Goal: Task Accomplishment & Management: Manage account settings

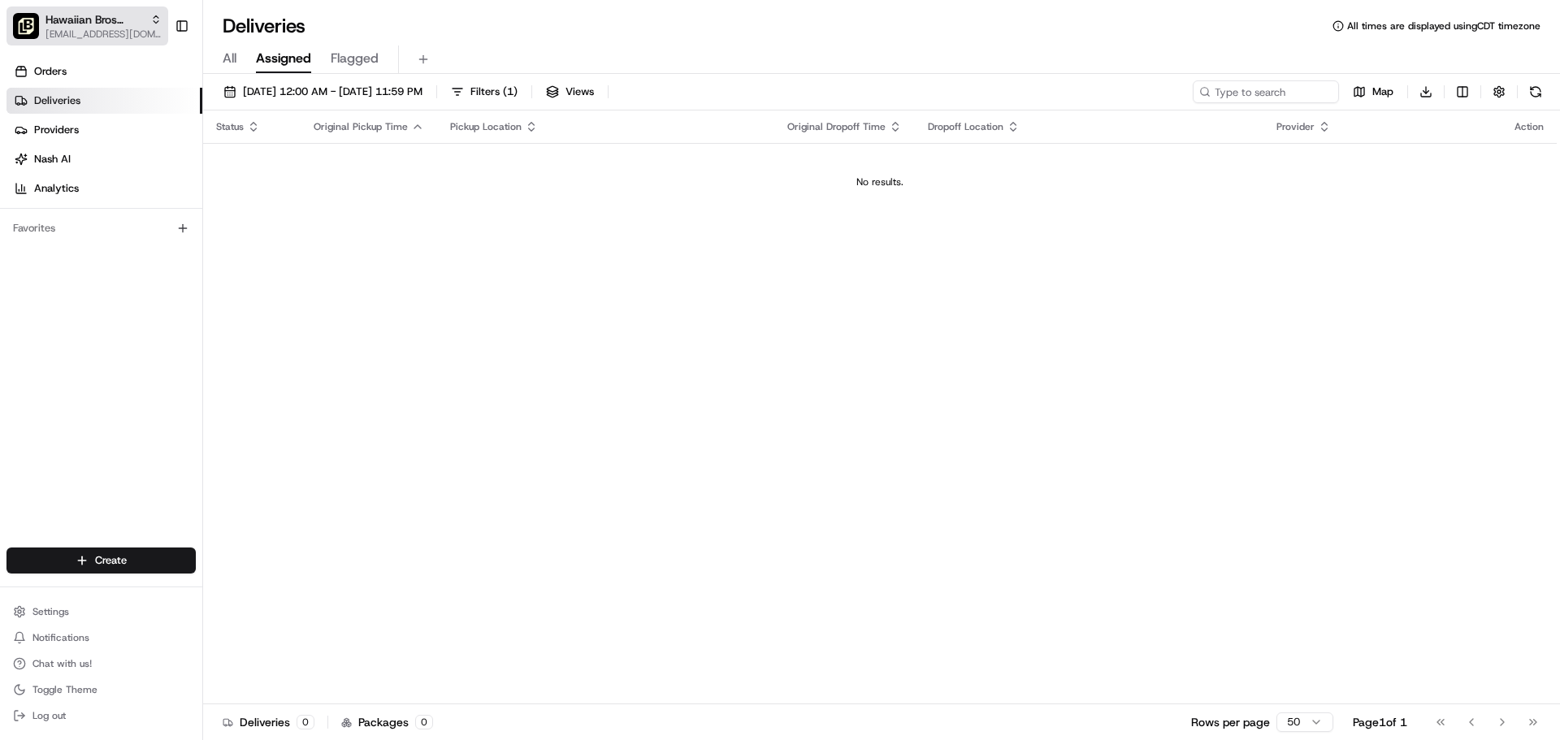
click at [97, 37] on span "[EMAIL_ADDRESS][DOMAIN_NAME]" at bounding box center [103, 34] width 116 height 13
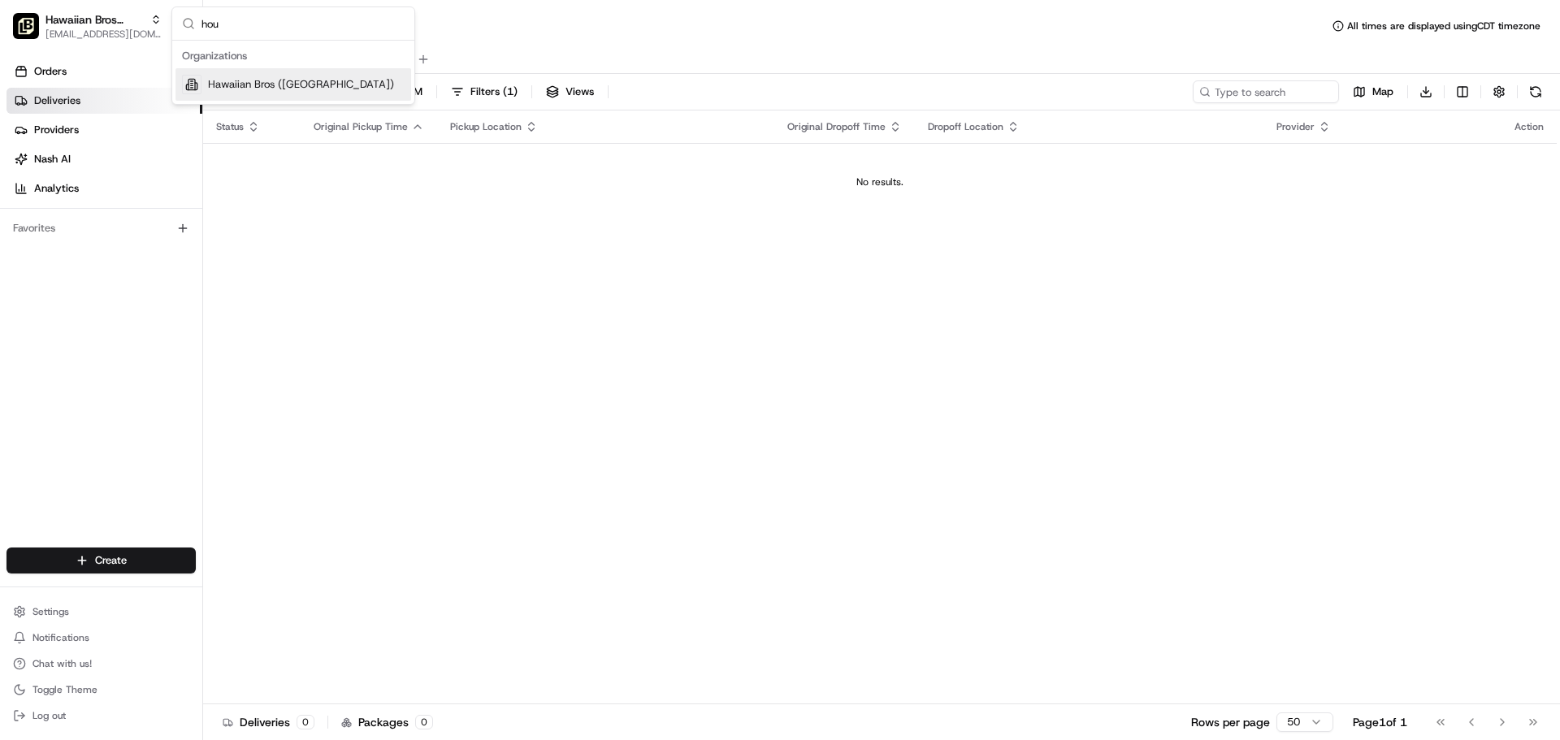
type input "hou"
click at [285, 91] on span "Hawaiian Bros (Houston TX)" at bounding box center [301, 84] width 186 height 15
